Goal: Task Accomplishment & Management: Complete application form

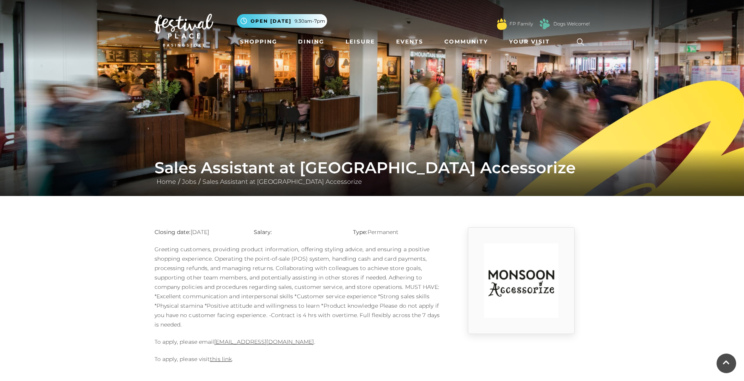
scroll to position [39, 0]
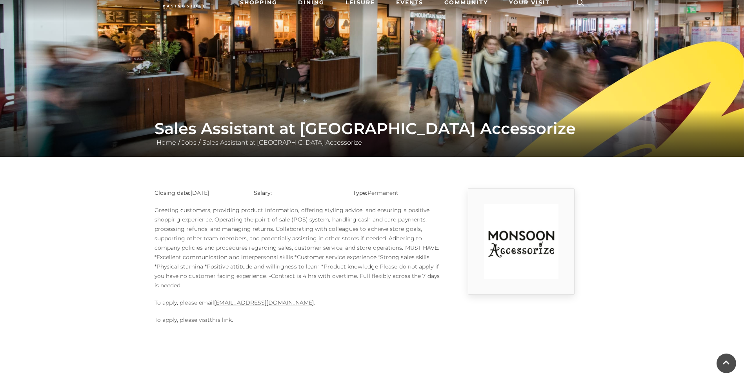
drag, startPoint x: 0, startPoint y: 0, endPoint x: 226, endPoint y: 321, distance: 392.1
click at [226, 321] on link "this link" at bounding box center [221, 319] width 22 height 7
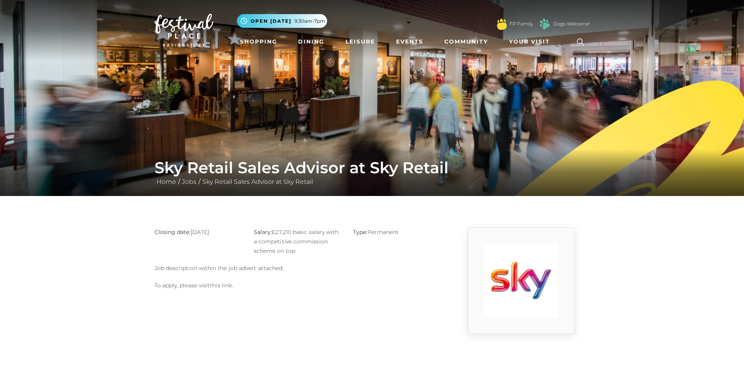
click at [220, 287] on link "this link" at bounding box center [221, 285] width 22 height 7
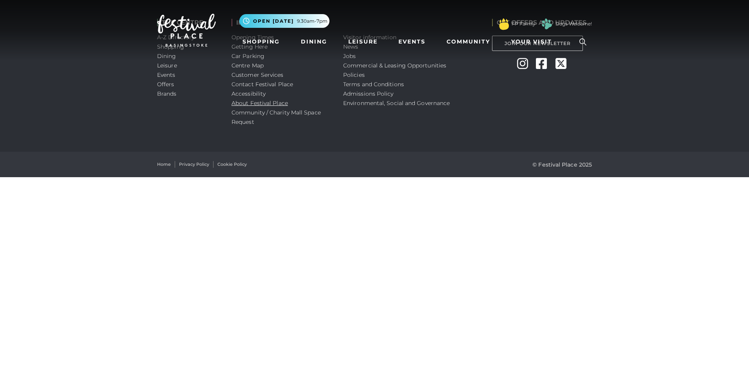
click at [243, 106] on link "About Festival Place" at bounding box center [260, 103] width 56 height 7
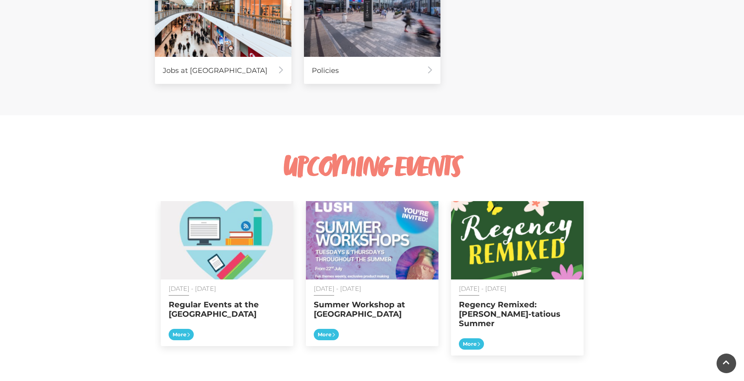
scroll to position [744, 0]
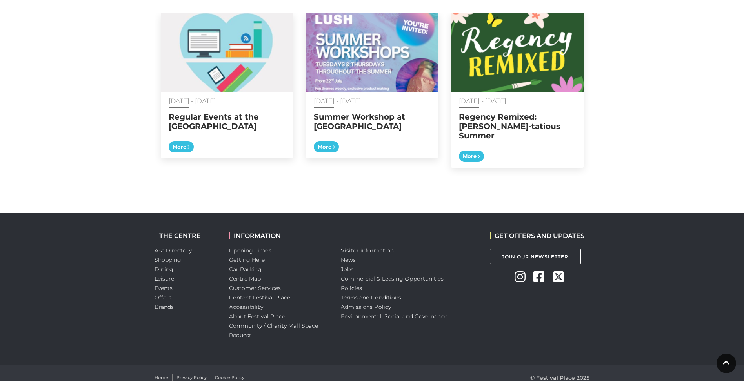
click at [347, 266] on link "Jobs" at bounding box center [347, 269] width 13 height 7
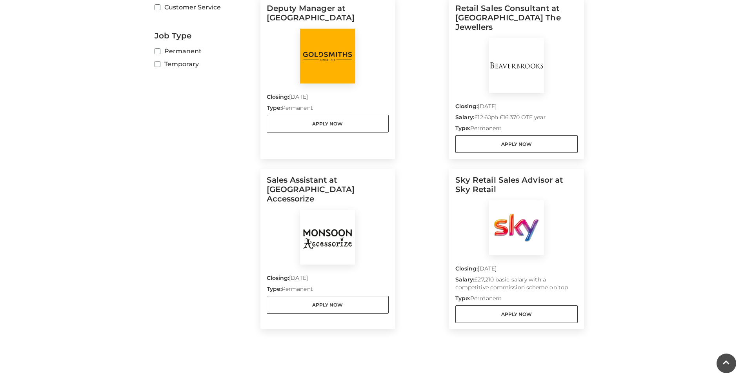
scroll to position [274, 0]
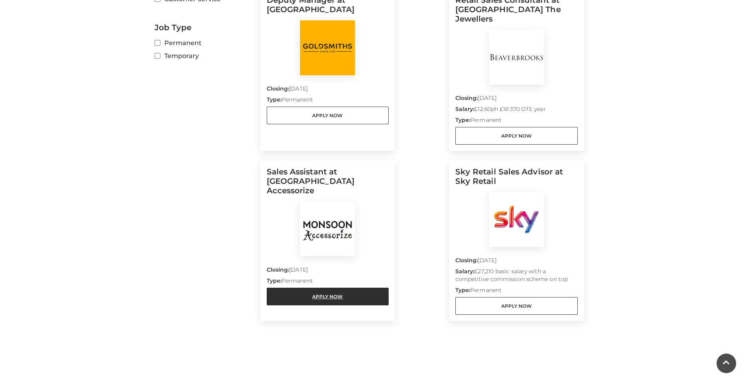
click at [296, 288] on link "Apply Now" at bounding box center [328, 297] width 122 height 18
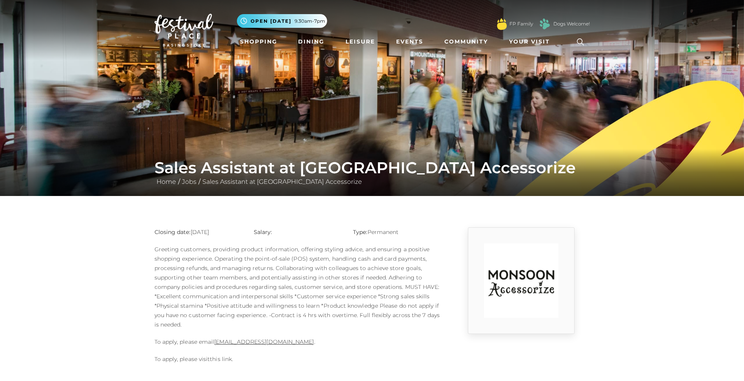
click at [225, 359] on link "this link" at bounding box center [221, 359] width 22 height 7
